Goal: Transaction & Acquisition: Purchase product/service

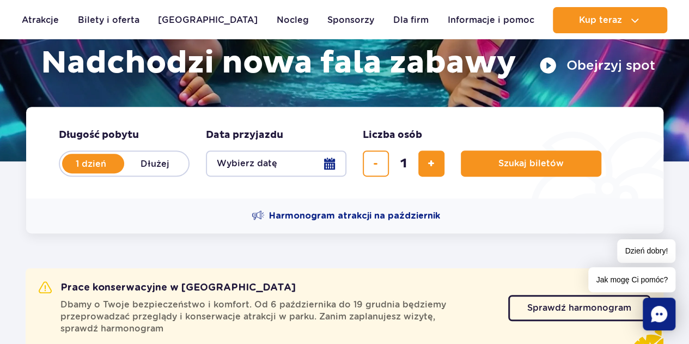
scroll to position [109, 0]
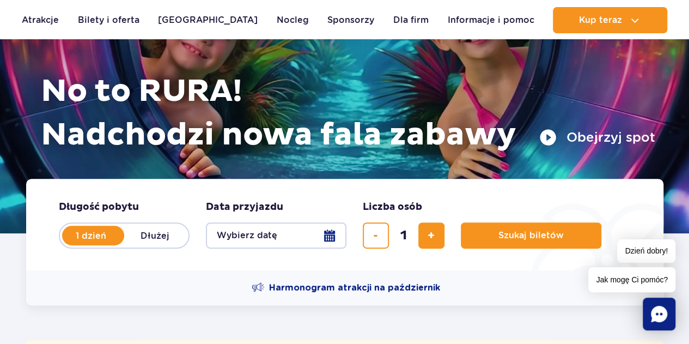
click at [328, 233] on button "Wybierz datę" at bounding box center [276, 235] width 141 height 26
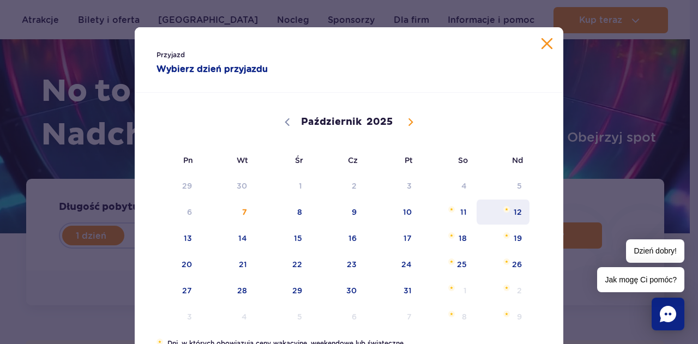
click at [518, 210] on span "12" at bounding box center [502, 211] width 55 height 25
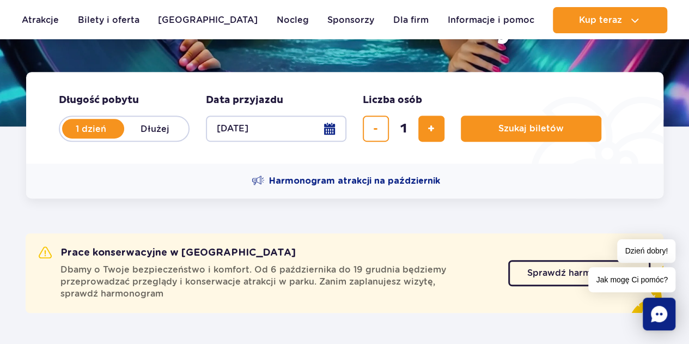
scroll to position [218, 0]
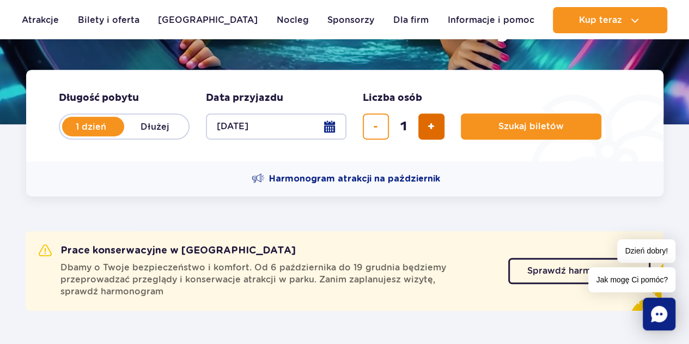
click at [426, 127] on button "dodaj bilet" at bounding box center [432, 126] width 26 height 26
type input "2"
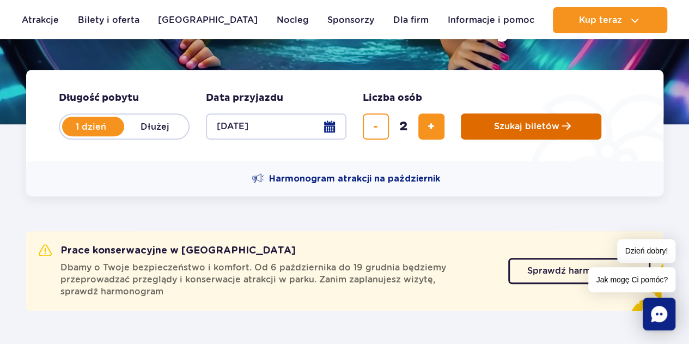
click at [537, 125] on span "Szukaj biletów" at bounding box center [526, 127] width 65 height 10
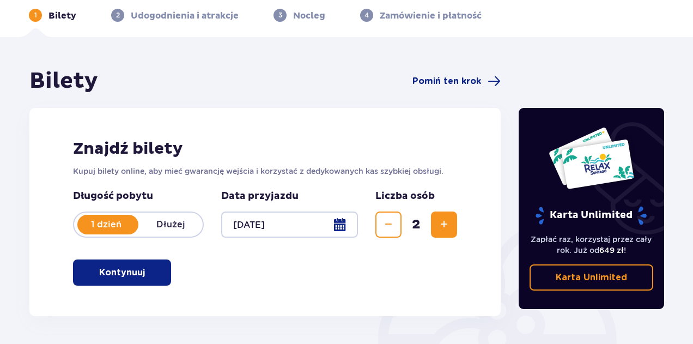
scroll to position [102, 0]
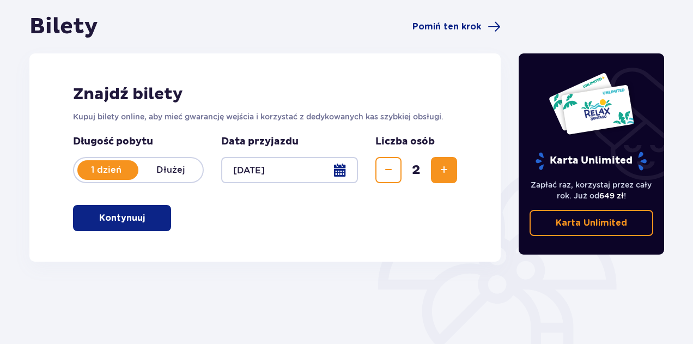
click at [118, 220] on p "Kontynuuj" at bounding box center [122, 218] width 46 height 12
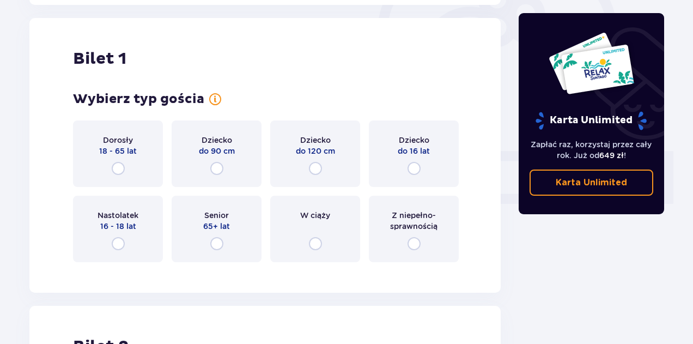
scroll to position [364, 0]
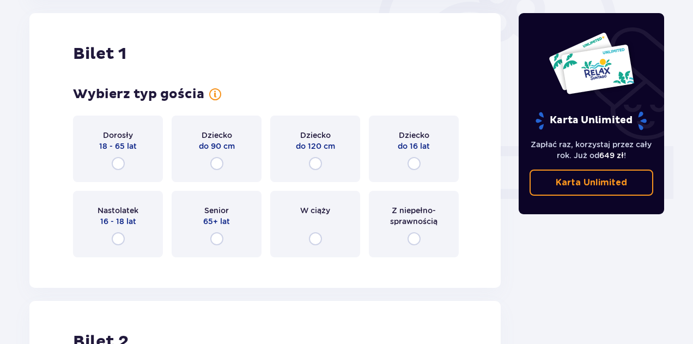
click at [117, 163] on input "radio" at bounding box center [118, 163] width 13 height 13
radio input "true"
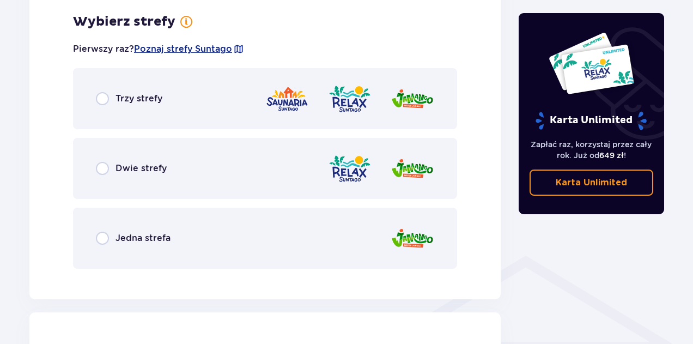
scroll to position [630, 0]
drag, startPoint x: 104, startPoint y: 240, endPoint x: 109, endPoint y: 239, distance: 5.7
click at [104, 240] on input "radio" at bounding box center [102, 237] width 13 height 13
radio input "true"
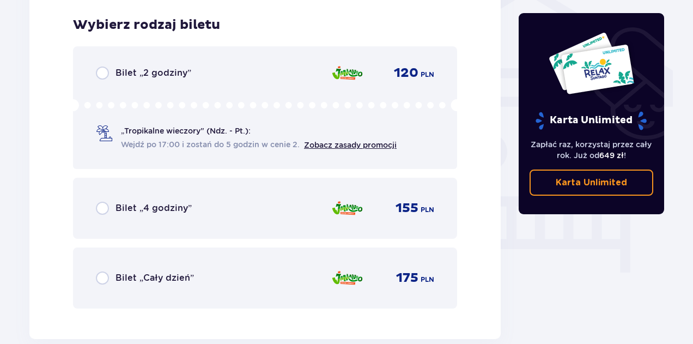
scroll to position [907, 0]
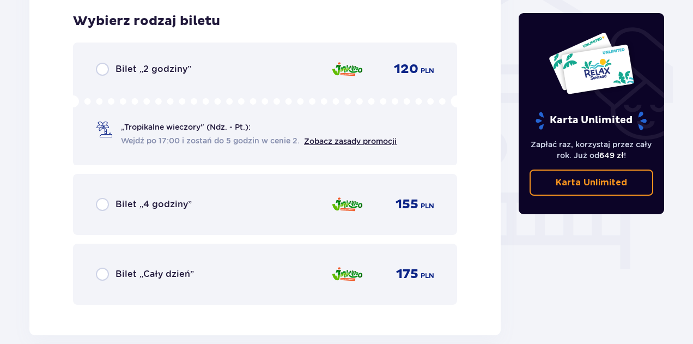
click at [260, 113] on div "„Tropikalne wieczory" (Ndz. - Pt.): Wejdź po 17:00 i zostań do 5 godzin w cenie…" at bounding box center [265, 120] width 338 height 51
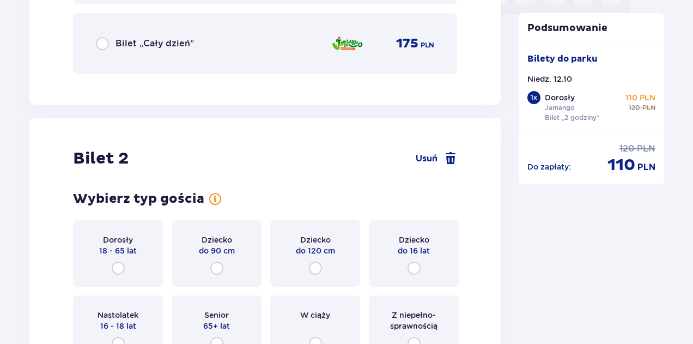
scroll to position [1187, 0]
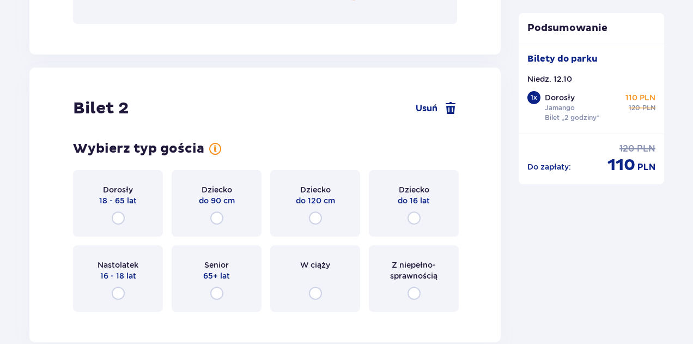
click at [120, 217] on input "radio" at bounding box center [118, 217] width 13 height 13
radio input "true"
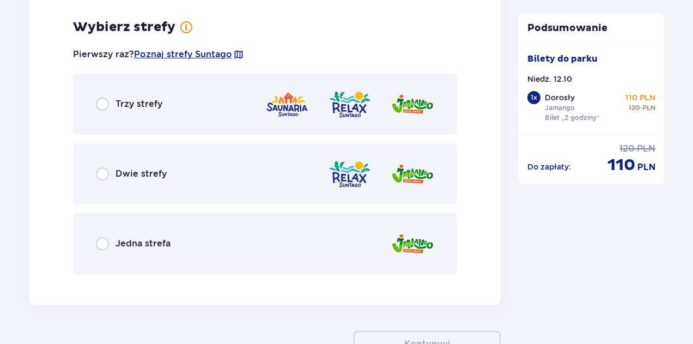
scroll to position [1508, 0]
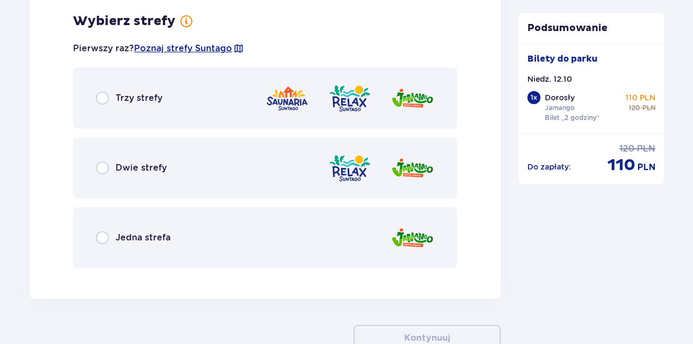
click at [105, 239] on input "radio" at bounding box center [102, 237] width 13 height 13
radio input "true"
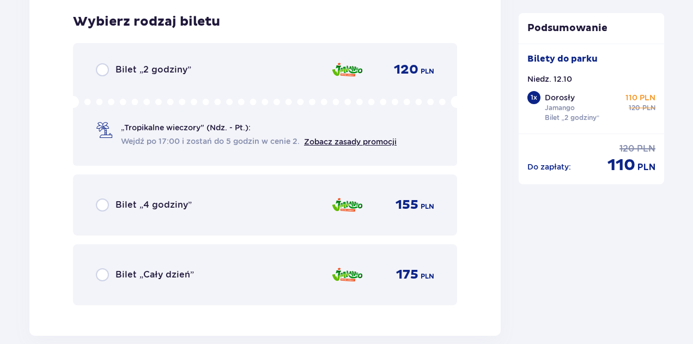
scroll to position [1785, 0]
click at [102, 71] on input "radio" at bounding box center [102, 69] width 13 height 13
radio input "true"
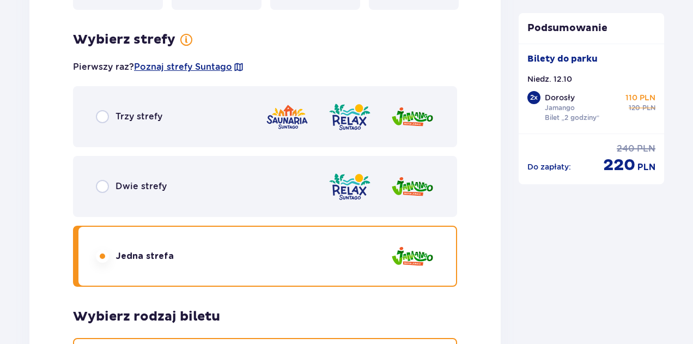
scroll to position [1459, 0]
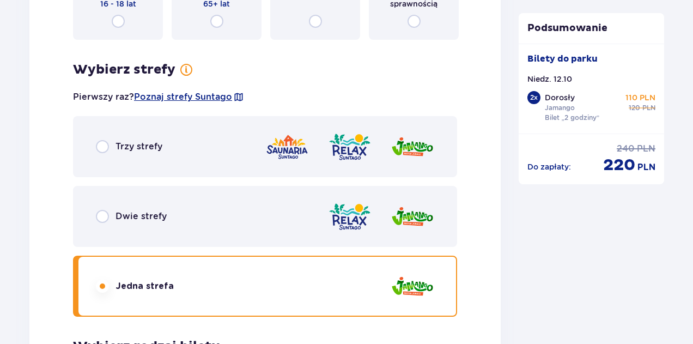
click at [101, 219] on input "radio" at bounding box center [102, 216] width 13 height 13
radio input "true"
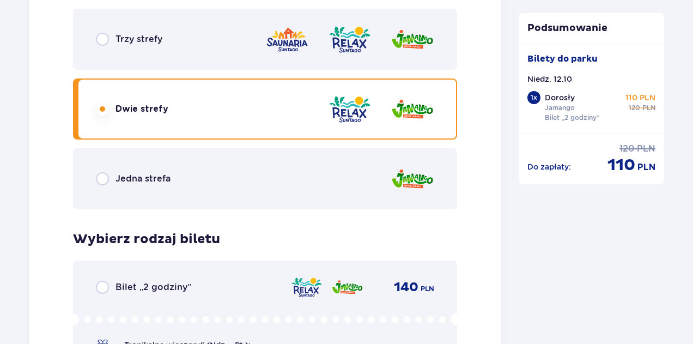
scroll to position [1512, 0]
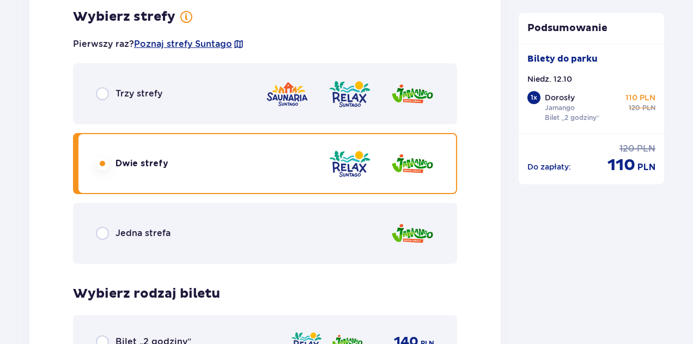
click at [104, 230] on input "radio" at bounding box center [102, 233] width 13 height 13
radio input "true"
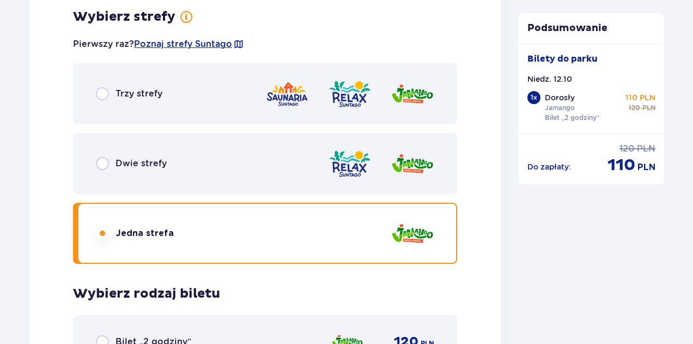
click at [106, 164] on input "radio" at bounding box center [102, 163] width 13 height 13
radio input "true"
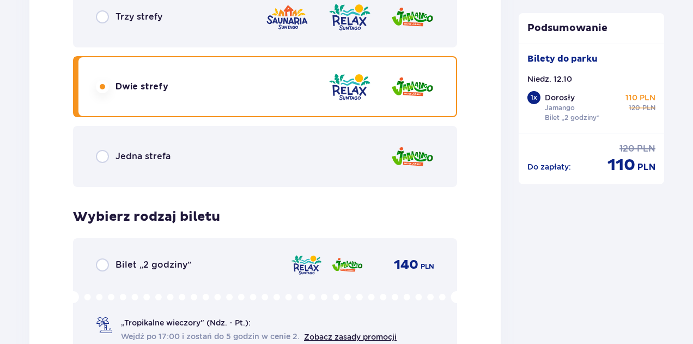
scroll to position [1567, 0]
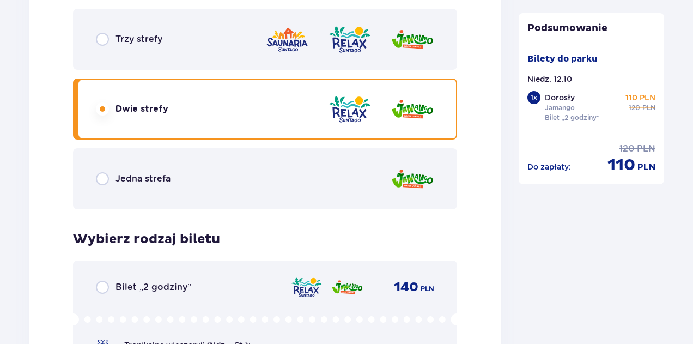
click at [104, 41] on input "radio" at bounding box center [102, 39] width 13 height 13
radio input "true"
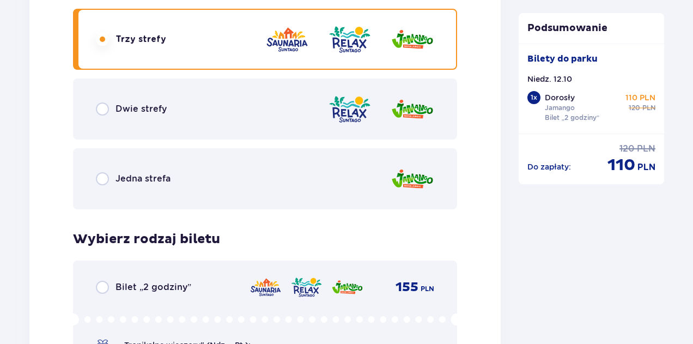
scroll to position [1512, 0]
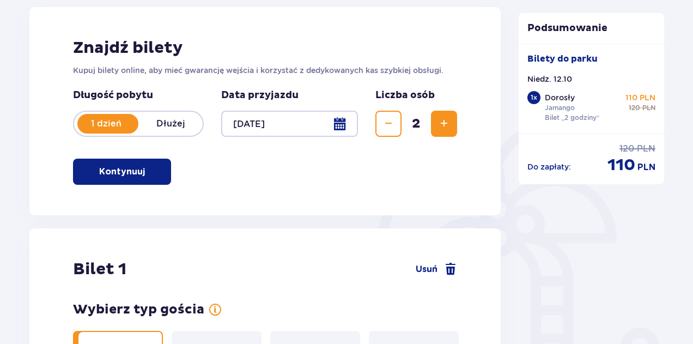
scroll to position [0, 0]
